Goal: Task Accomplishment & Management: Use online tool/utility

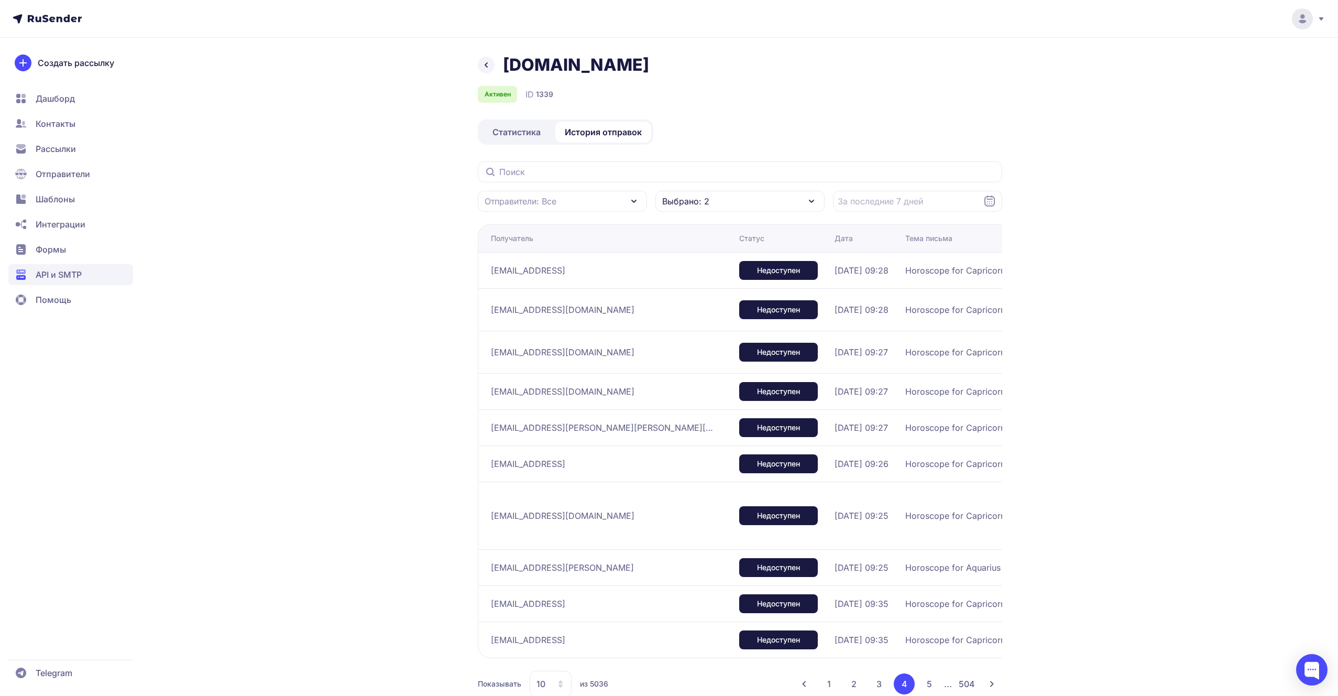
drag, startPoint x: 594, startPoint y: 271, endPoint x: 479, endPoint y: 271, distance: 114.8
click at [479, 271] on td "[EMAIL_ADDRESS]" at bounding box center [606, 270] width 257 height 36
copy span "[EMAIL_ADDRESS]"
click at [61, 274] on span "API и SMTP" at bounding box center [59, 274] width 46 height 13
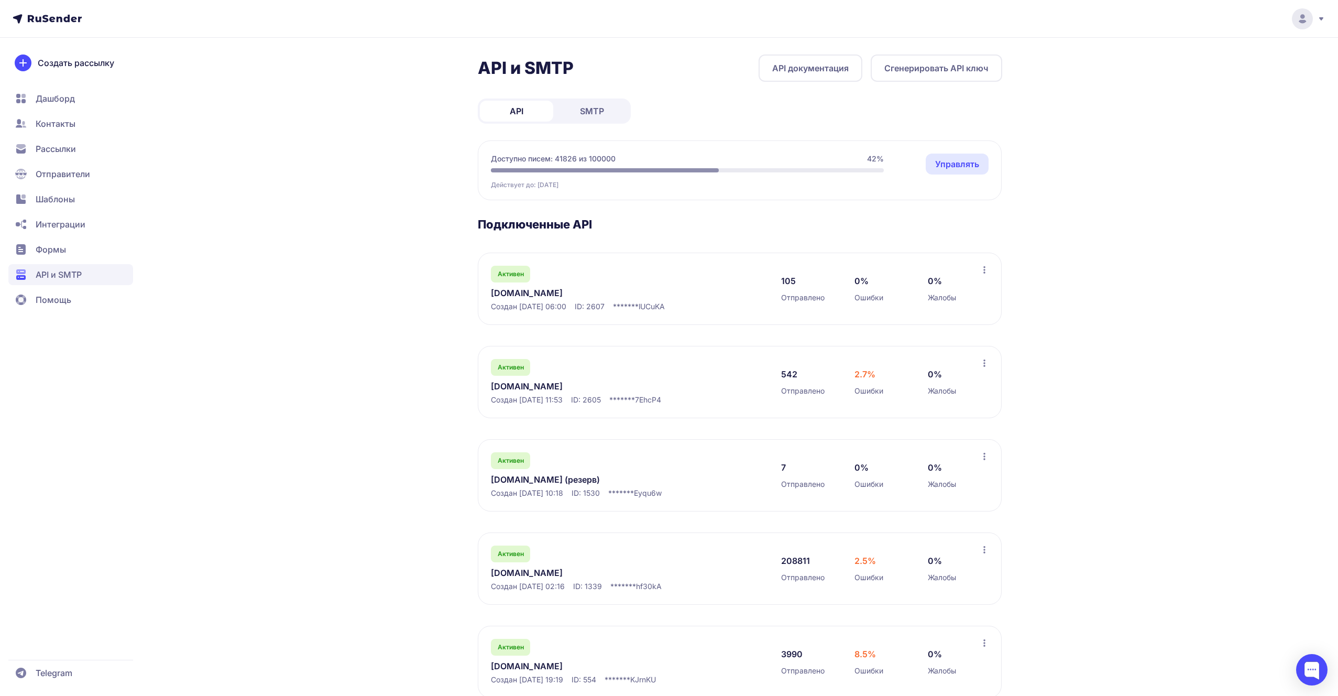
scroll to position [27, 0]
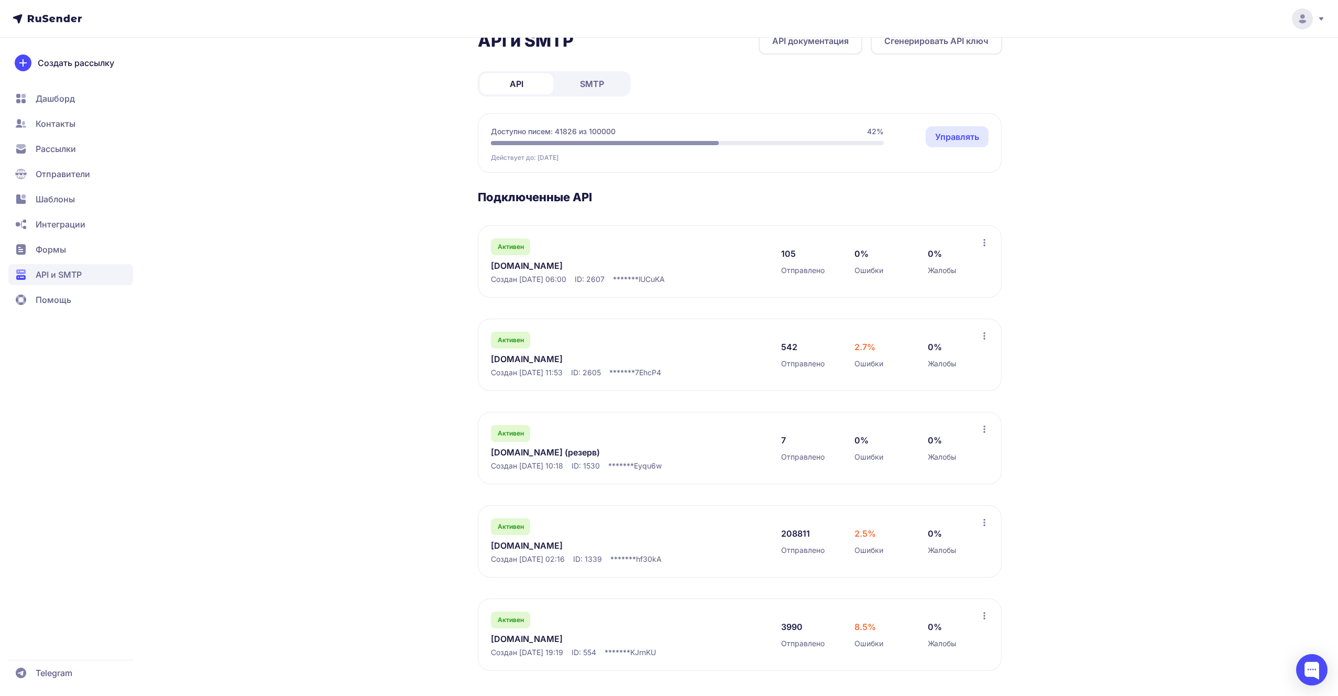
click at [510, 550] on link "[DOMAIN_NAME]" at bounding box center [598, 545] width 215 height 13
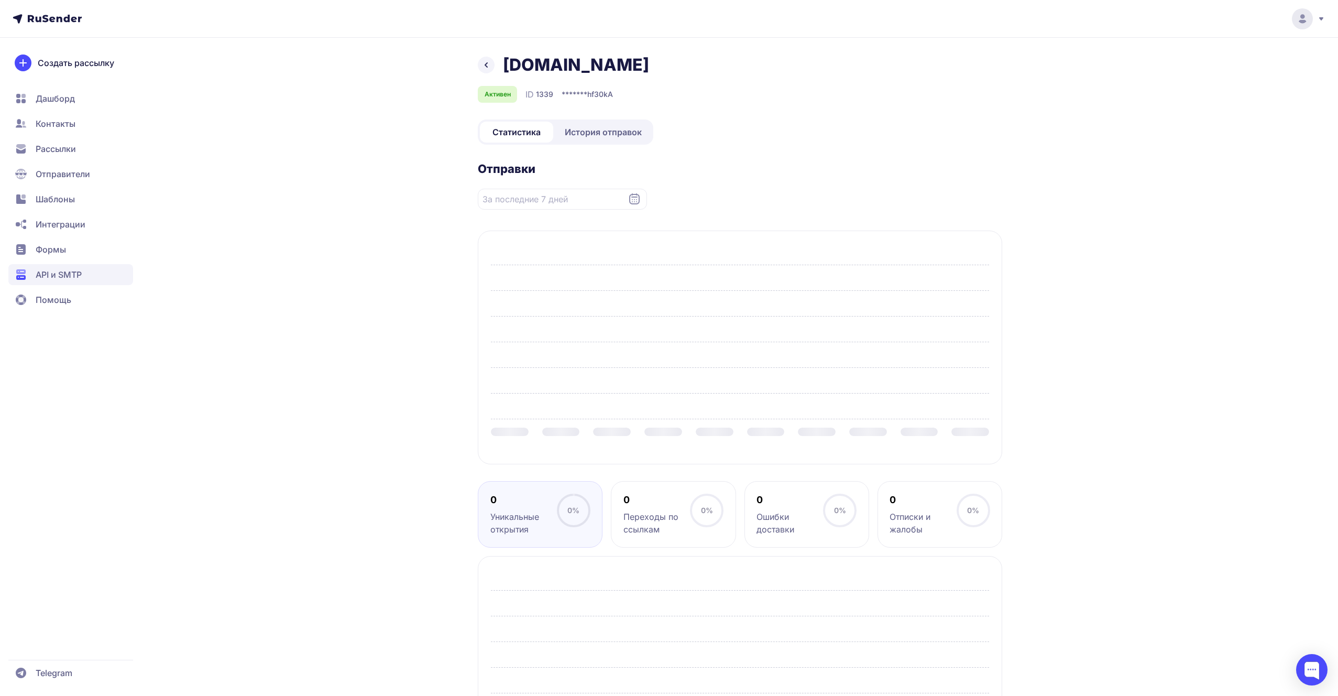
click at [607, 141] on link "История отправок" at bounding box center [603, 132] width 96 height 21
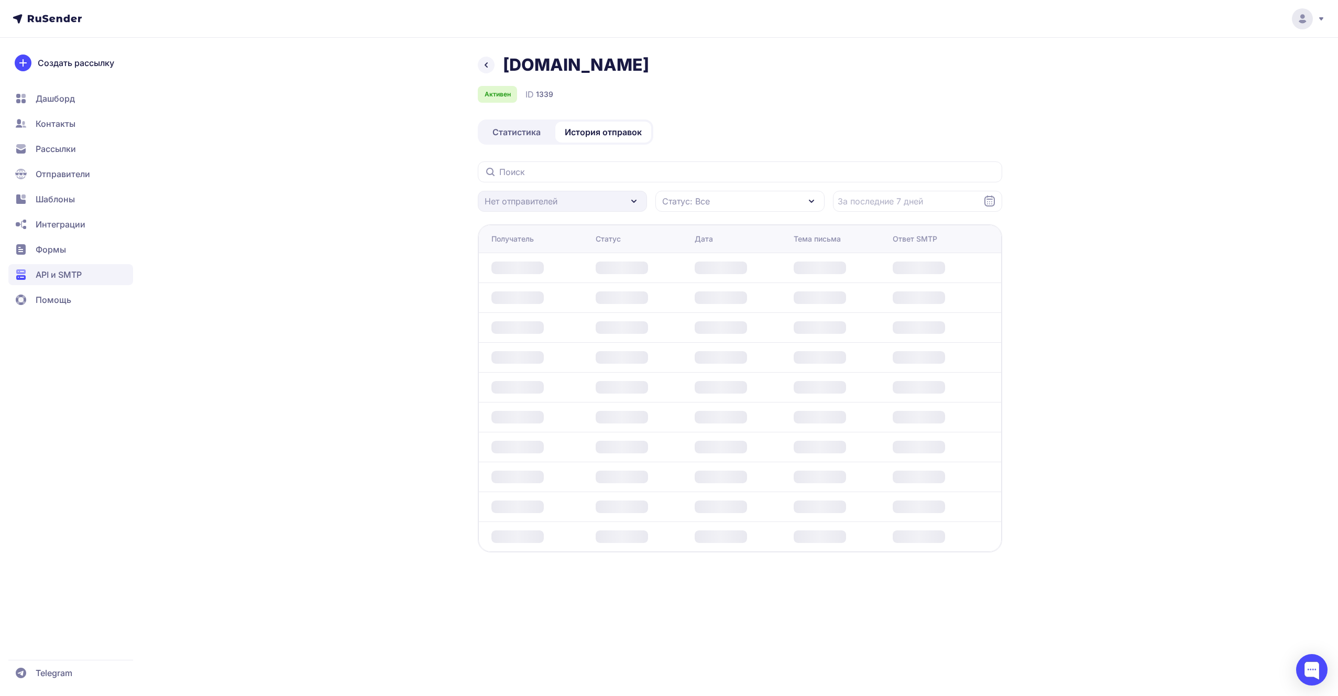
click at [476, 51] on div "[DOMAIN_NAME] Активен ID 1339 Статистика История отправок Нет отправителей Стат…" at bounding box center [669, 348] width 1338 height 696
click at [486, 62] on icon at bounding box center [486, 65] width 13 height 13
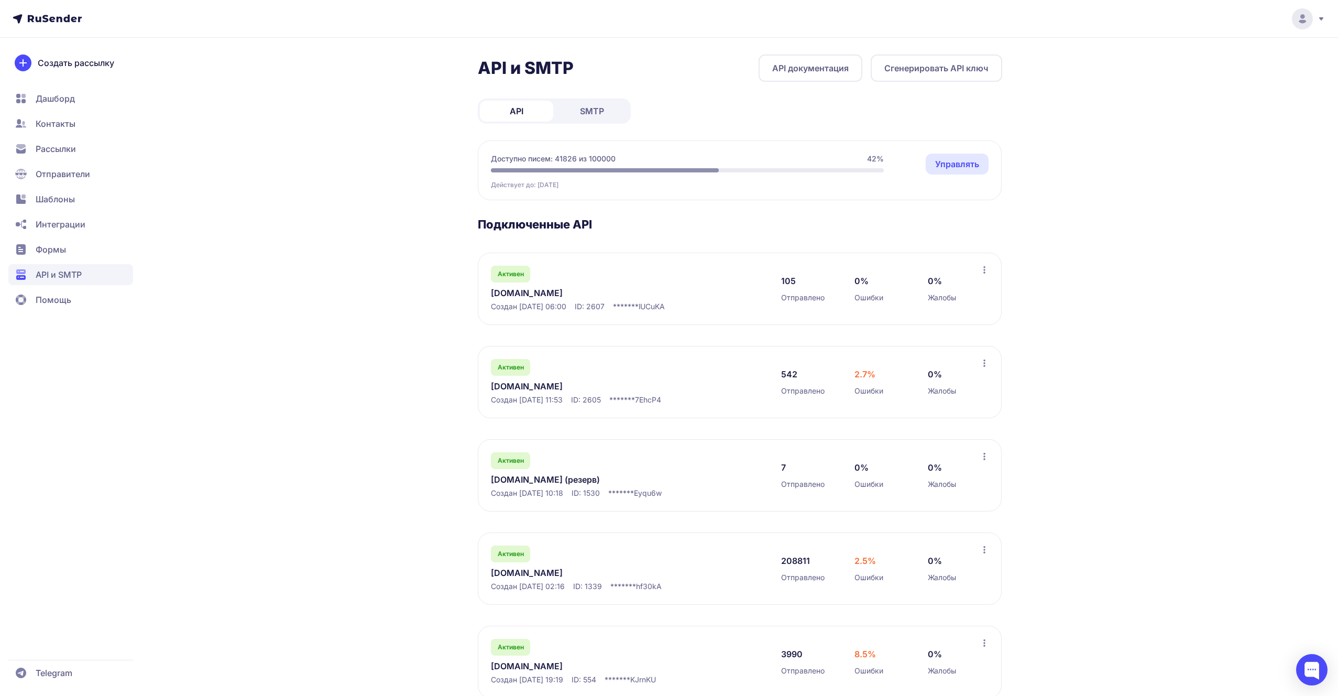
scroll to position [27, 0]
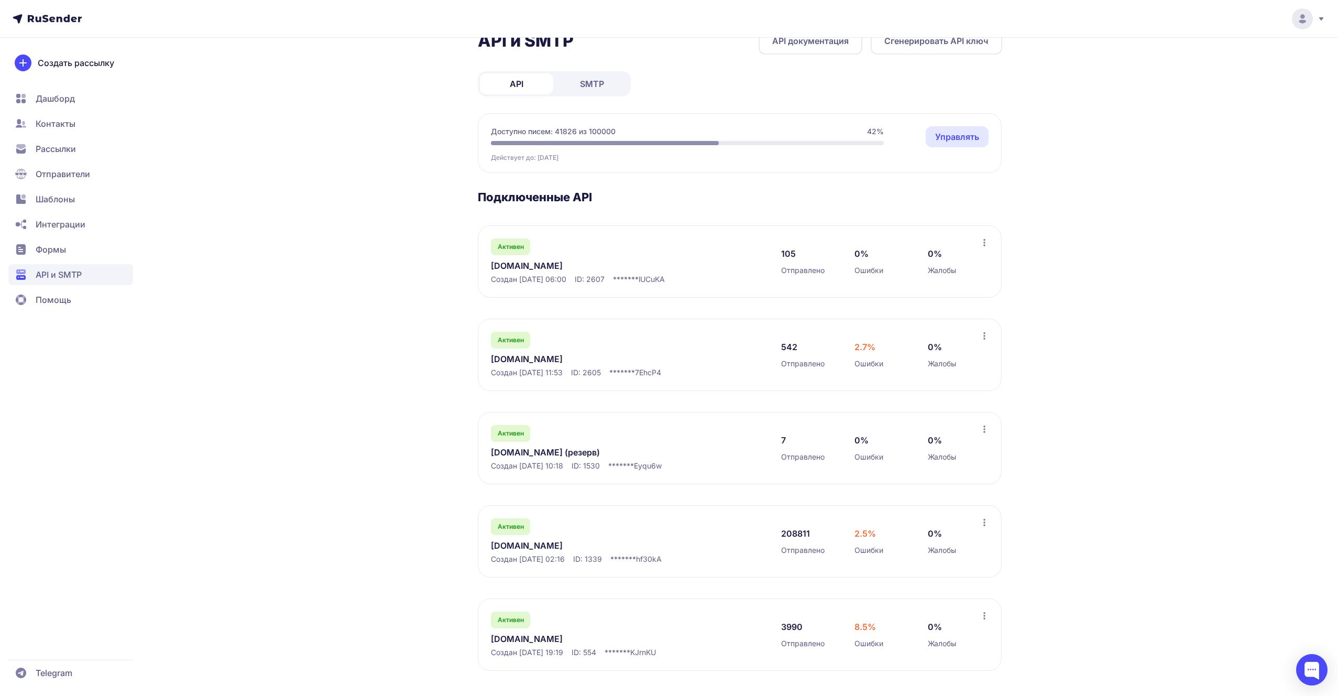
click at [558, 352] on div "Активен [DOMAIN_NAME] Создан [DATE] 11:53 ID: 2605 ******* 7EhcP4" at bounding box center [625, 355] width 269 height 46
click at [556, 358] on link "[DOMAIN_NAME]" at bounding box center [598, 359] width 215 height 13
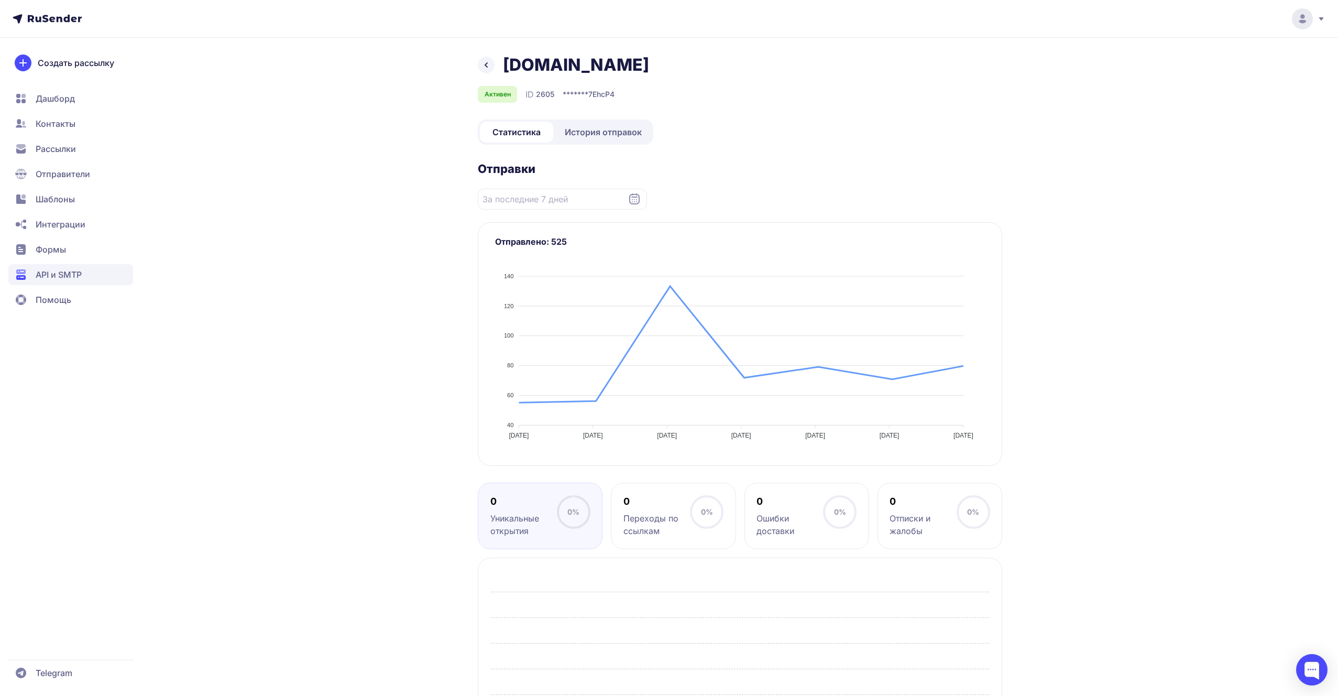
click at [588, 130] on span "История отправок" at bounding box center [603, 132] width 77 height 13
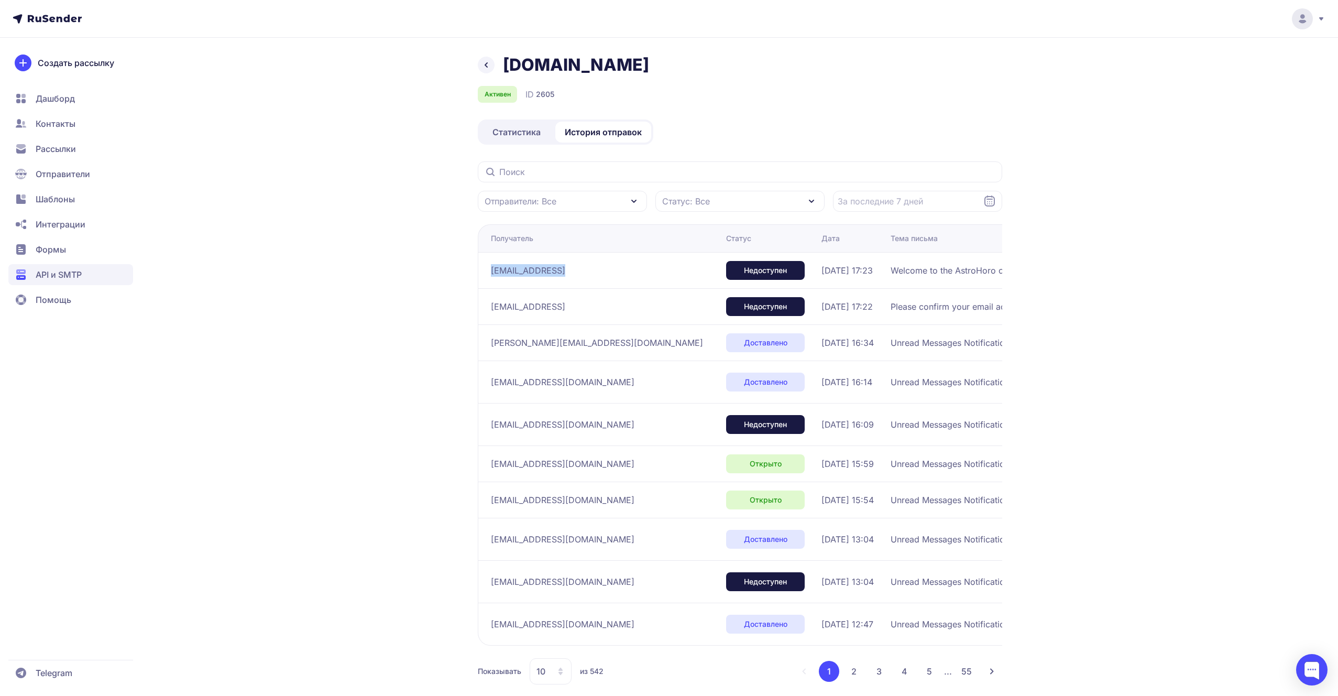
drag, startPoint x: 613, startPoint y: 270, endPoint x: 491, endPoint y: 270, distance: 121.6
click at [491, 270] on div "[EMAIL_ADDRESS]" at bounding box center [604, 270] width 227 height 17
copy div "[EMAIL_ADDRESS]"
click at [512, 144] on div "Статистика История отправок" at bounding box center [566, 131] width 176 height 25
click at [516, 134] on span "Статистика" at bounding box center [517, 132] width 48 height 13
